Goal: Find specific page/section: Find specific page/section

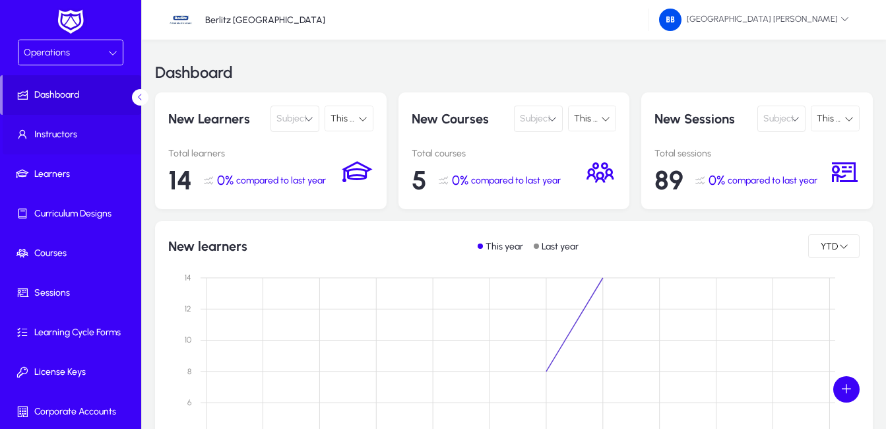
click at [44, 133] on span "Instructors" at bounding box center [73, 134] width 141 height 13
